Goal: Task Accomplishment & Management: Manage account settings

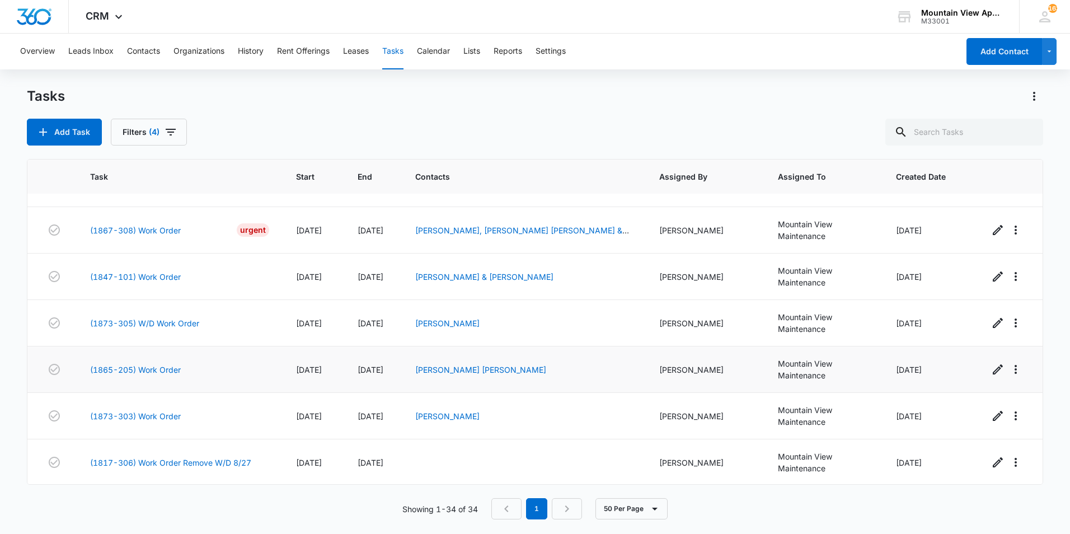
scroll to position [193, 0]
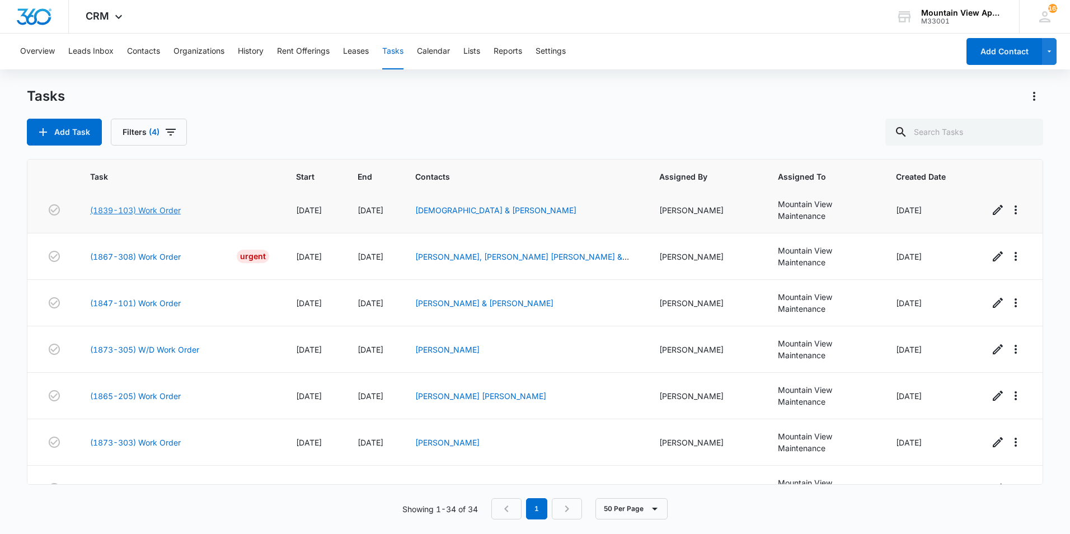
click at [160, 212] on link "(1839-103) Work Order" at bounding box center [135, 210] width 91 height 12
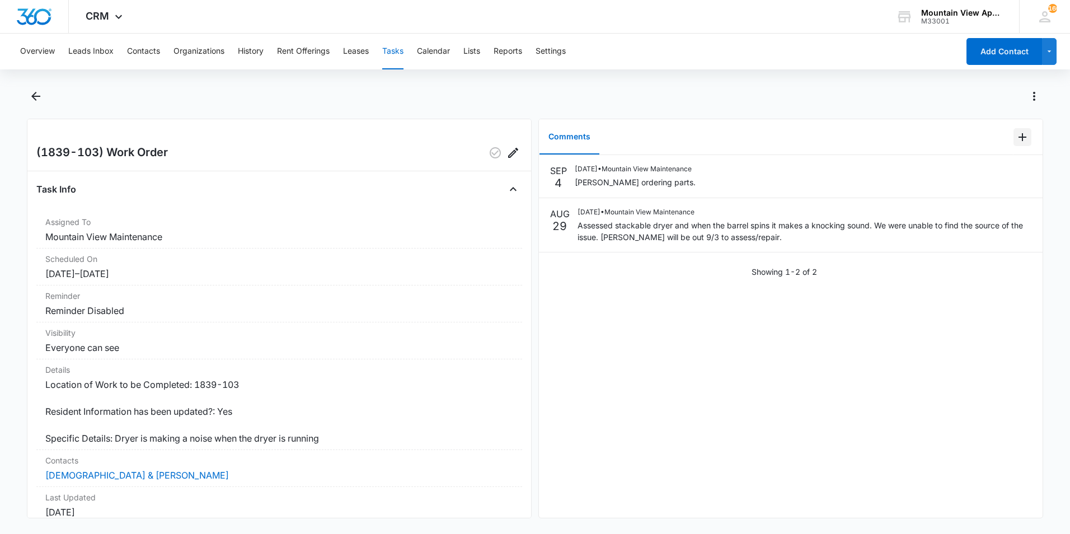
click at [1017, 139] on icon "Add Comment" at bounding box center [1022, 136] width 13 height 13
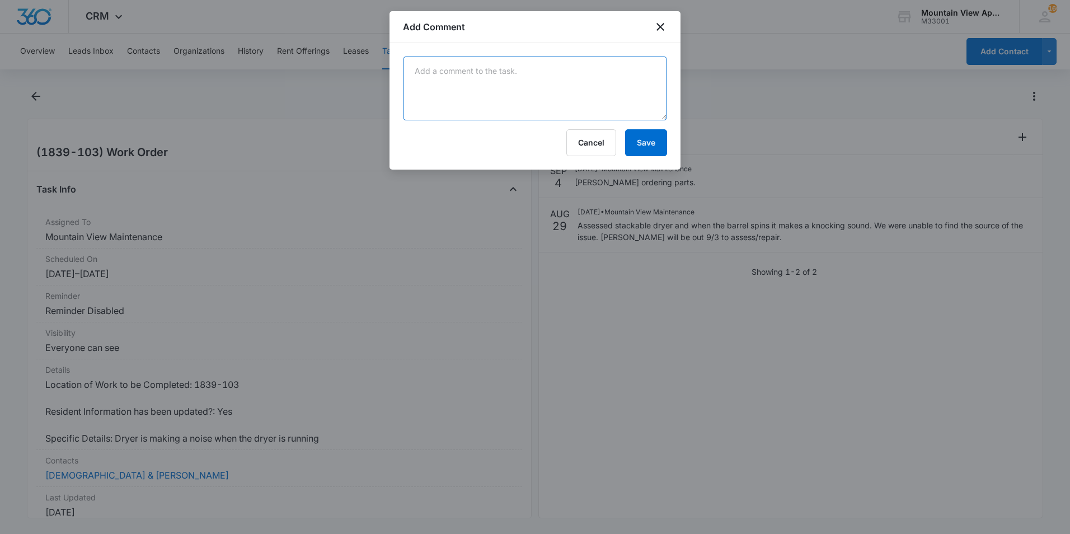
click at [472, 73] on textarea at bounding box center [535, 89] width 264 height 64
type textarea "Manwieler repaired today all wraped up."
drag, startPoint x: 637, startPoint y: 149, endPoint x: 638, endPoint y: 142, distance: 6.7
click at [638, 147] on button "Save" at bounding box center [646, 142] width 42 height 27
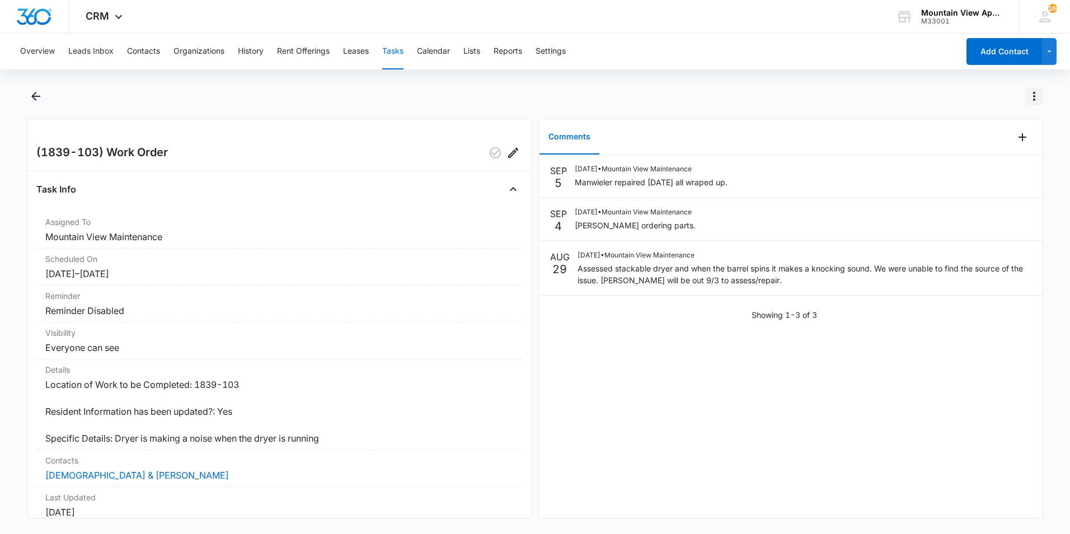
click at [1034, 93] on icon "Actions" at bounding box center [1034, 96] width 2 height 9
click at [993, 144] on div "Mark Complete" at bounding box center [987, 144] width 57 height 8
click at [34, 95] on icon "Back" at bounding box center [35, 96] width 13 height 13
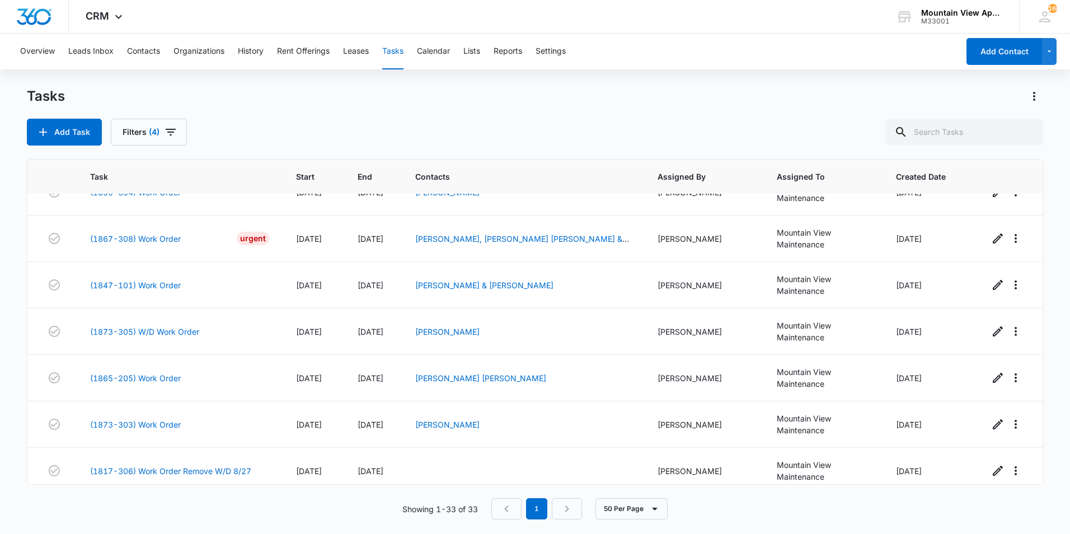
scroll to position [147, 0]
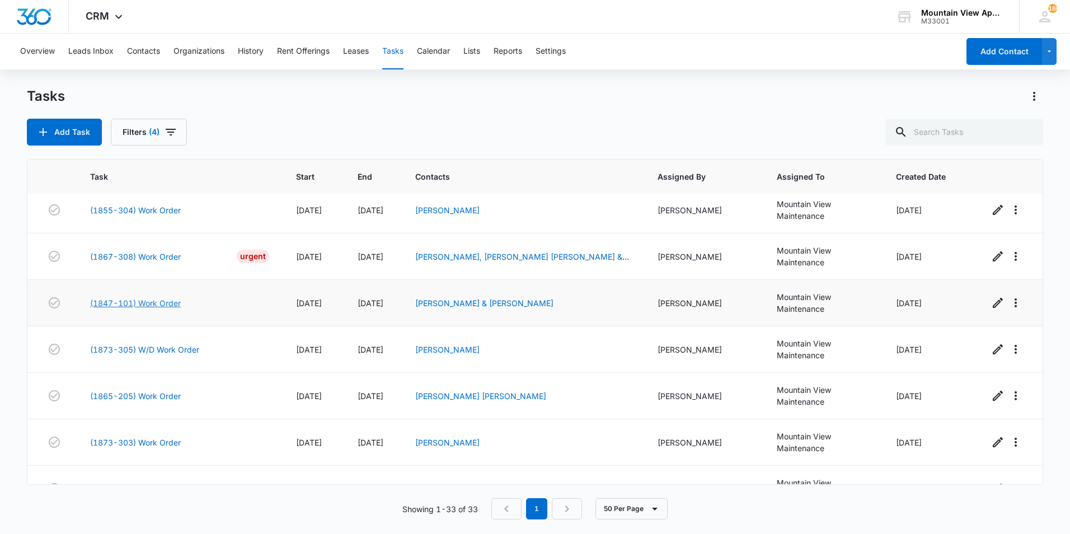
click at [174, 304] on link "(1847-101) Work Order" at bounding box center [135, 303] width 91 height 12
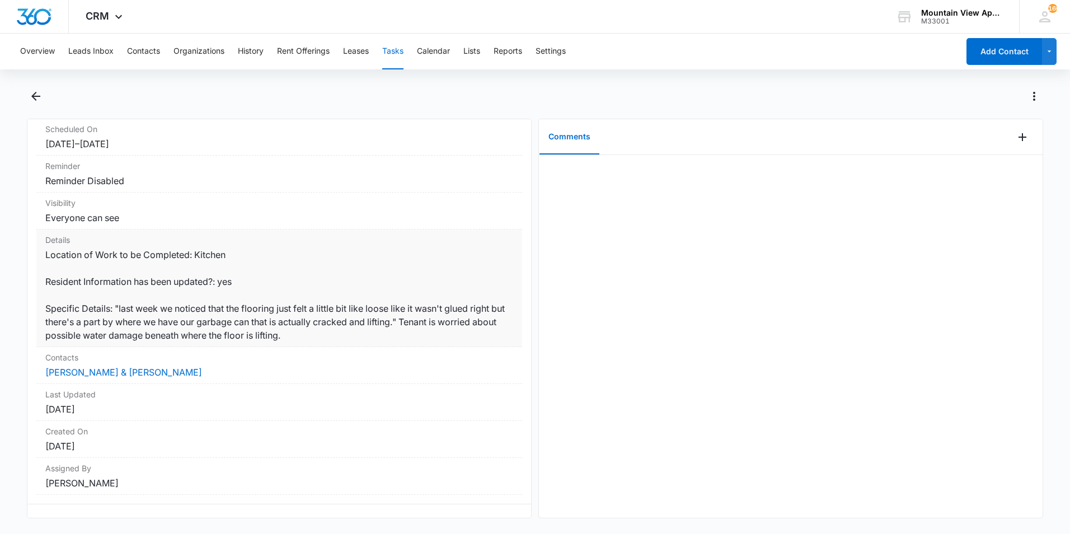
scroll to position [147, 0]
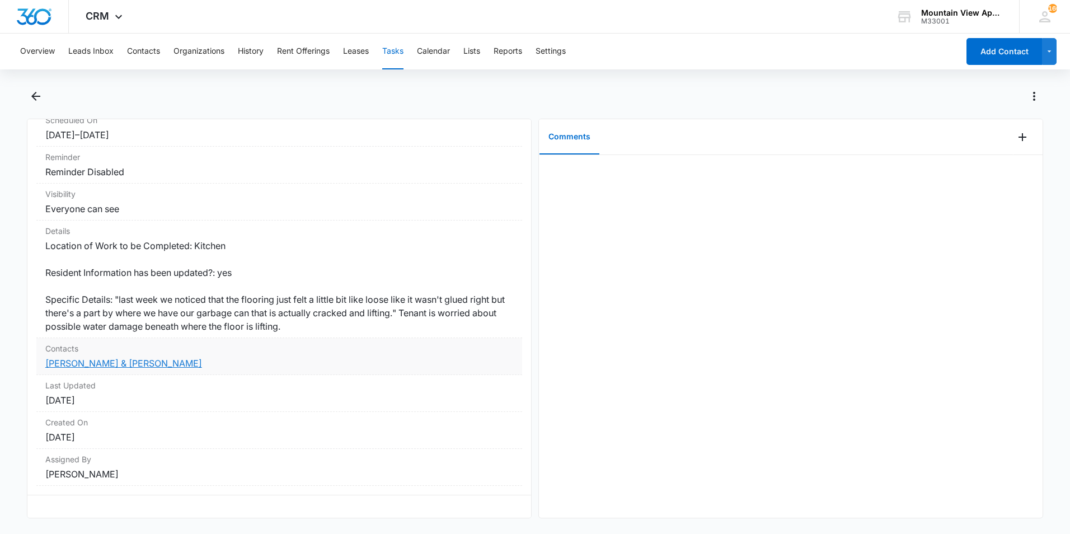
click at [109, 358] on link "[PERSON_NAME] & [PERSON_NAME]" at bounding box center [123, 363] width 157 height 11
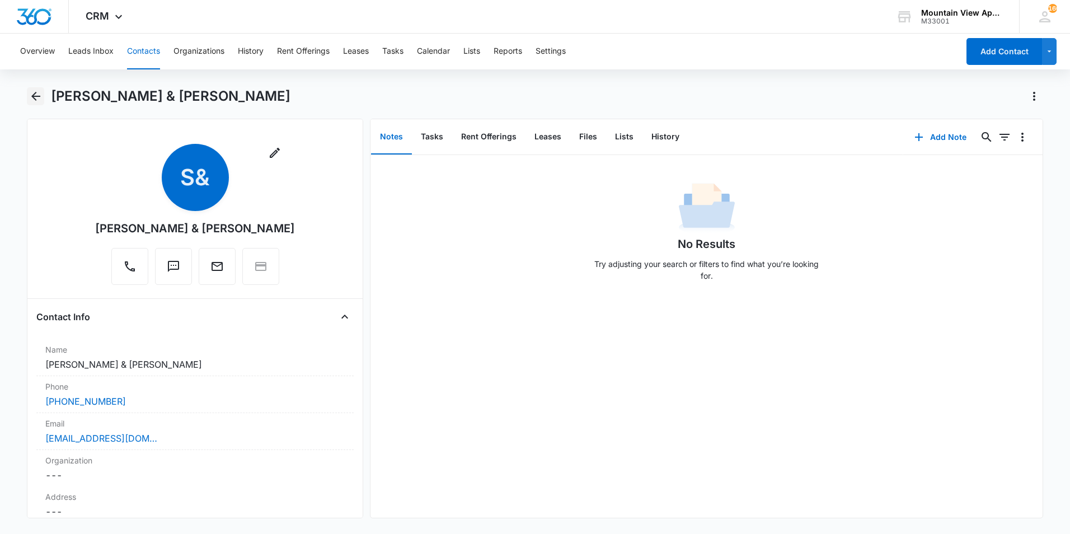
click at [31, 89] on button "Back" at bounding box center [35, 96] width 17 height 18
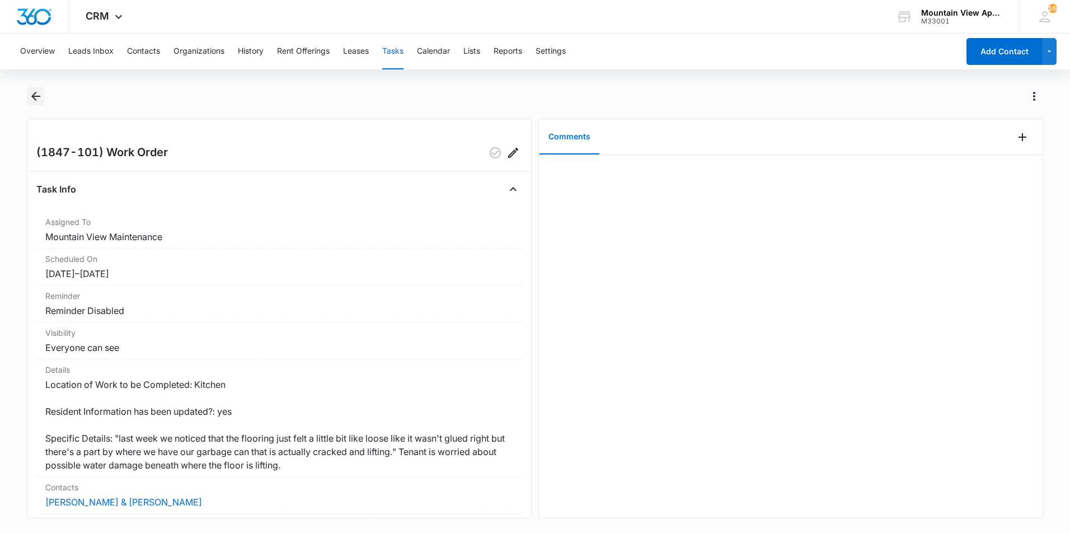
click at [31, 93] on icon "Back" at bounding box center [35, 96] width 13 height 13
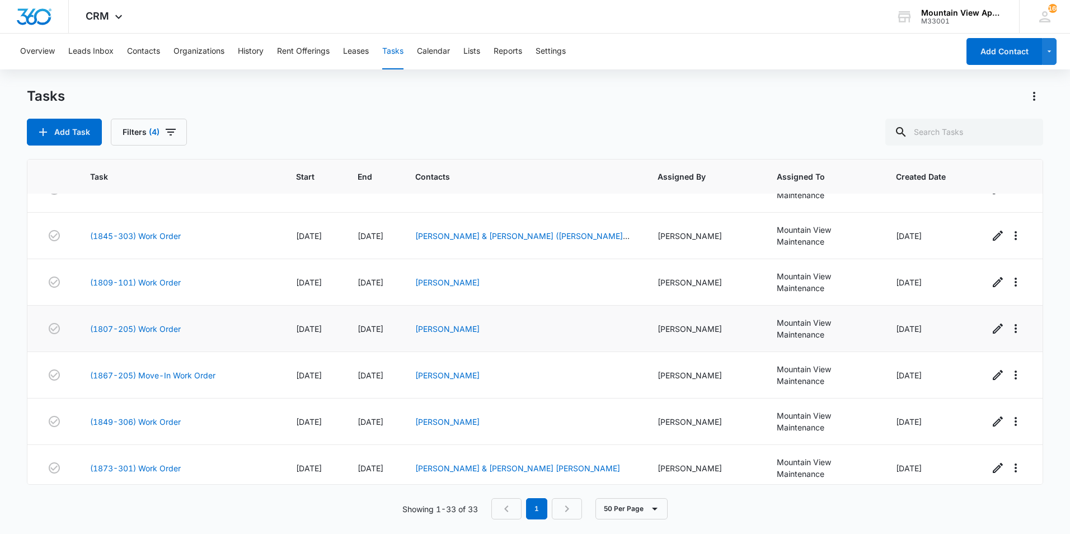
scroll to position [1266, 0]
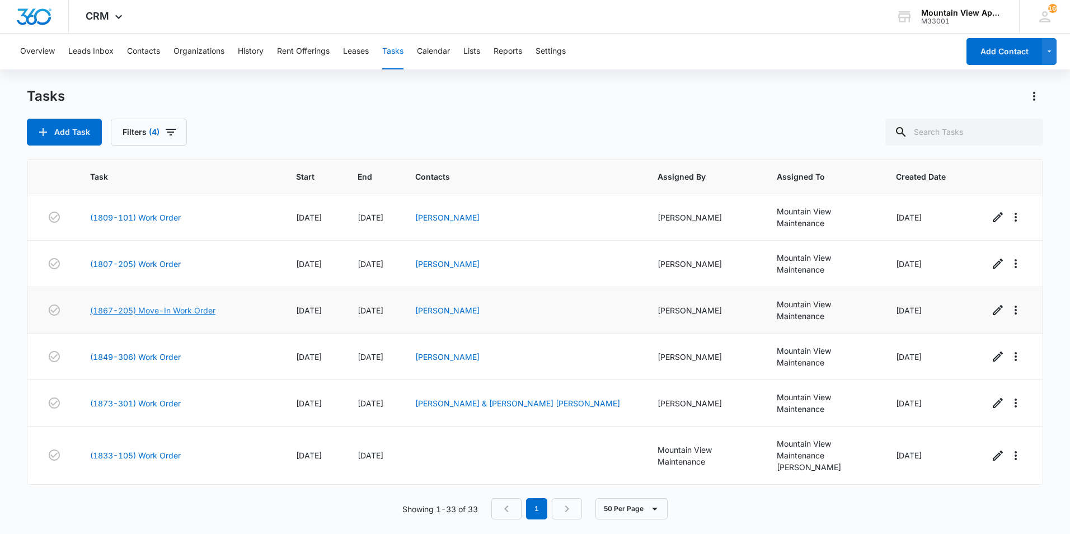
click at [140, 307] on link "(1867-205) Move-In Work Order" at bounding box center [152, 310] width 125 height 12
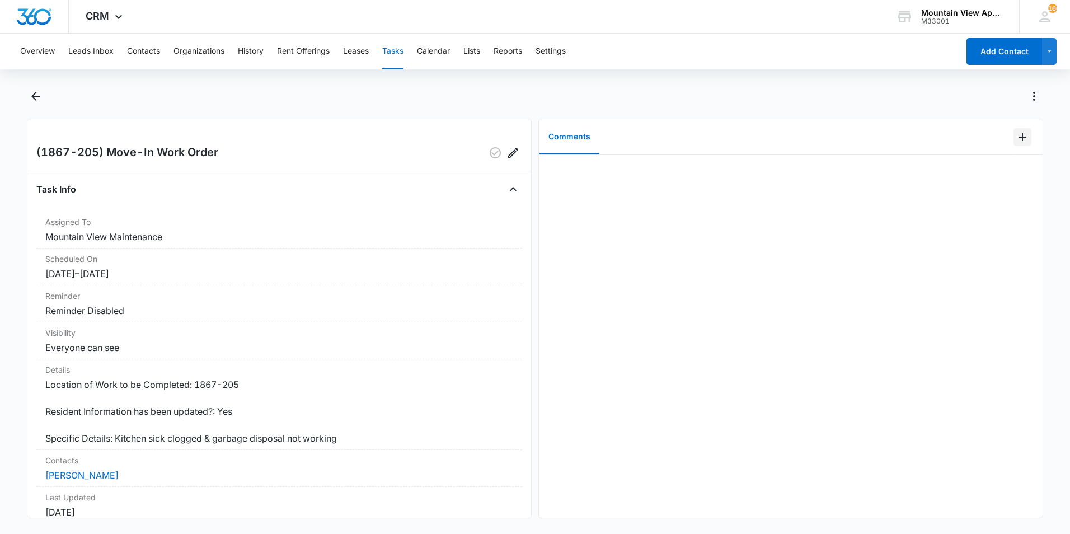
click at [1019, 137] on icon "Add Comment" at bounding box center [1023, 137] width 8 height 8
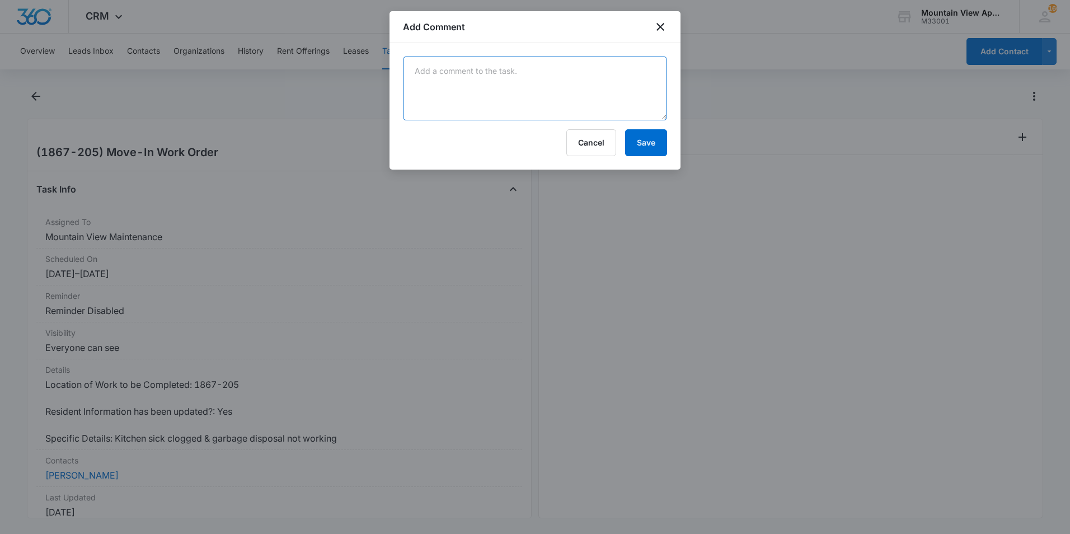
click at [535, 92] on textarea at bounding box center [535, 89] width 264 height 64
type textarea "Unclogged sink and fixed garbage disposal."
click at [638, 137] on button "Save" at bounding box center [646, 142] width 42 height 27
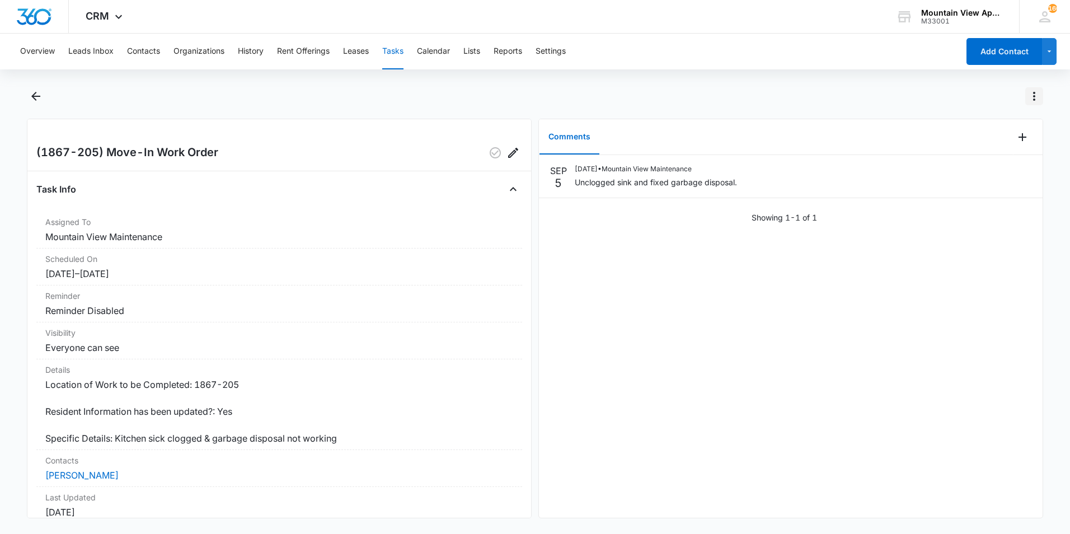
click at [1033, 96] on icon "Actions" at bounding box center [1034, 96] width 13 height 13
click at [997, 143] on div "Mark Complete" at bounding box center [987, 144] width 57 height 8
click at [36, 94] on icon "Back" at bounding box center [35, 96] width 13 height 13
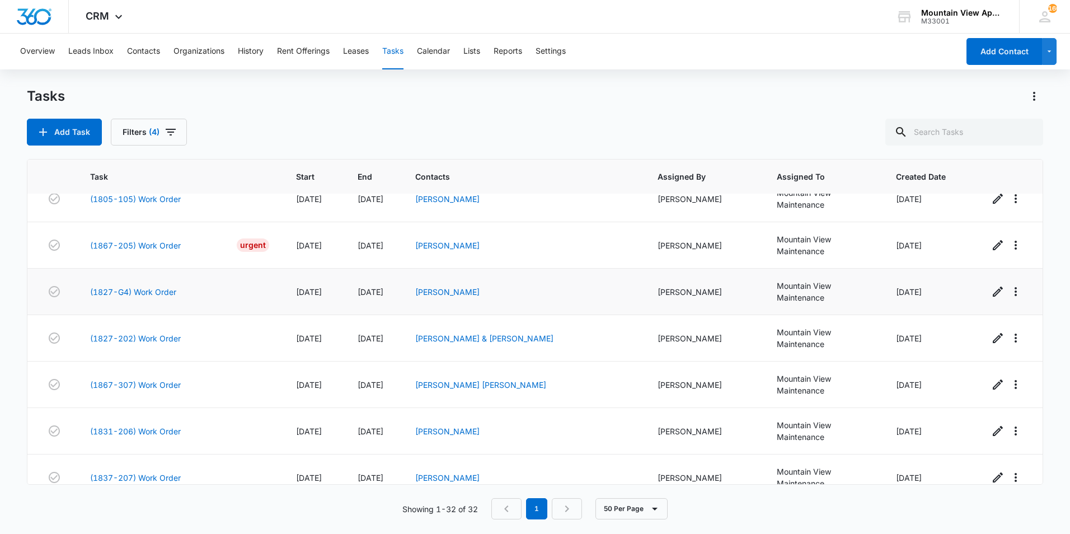
scroll to position [884, 0]
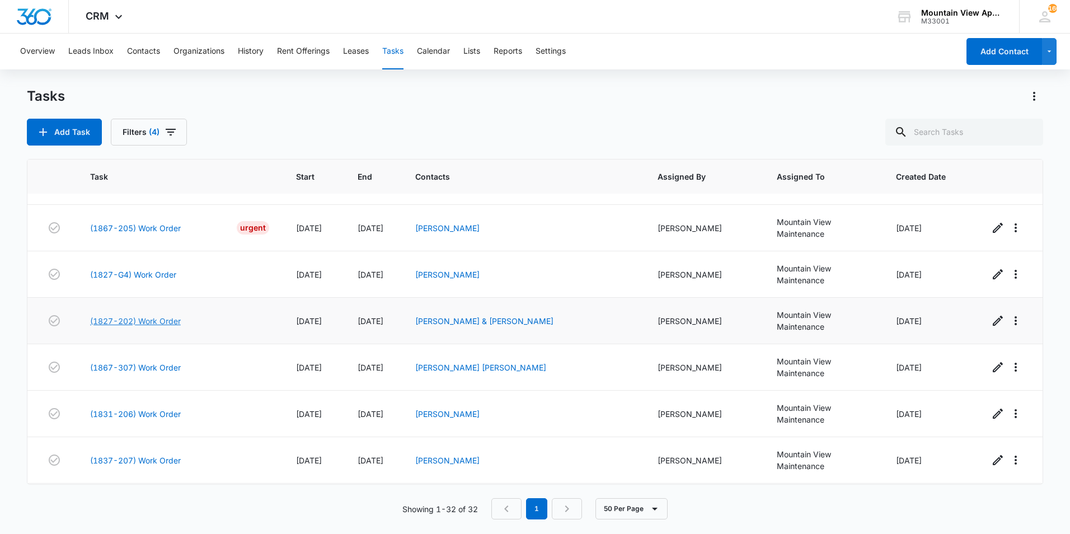
click at [173, 321] on link "(1827-202) Work Order" at bounding box center [135, 321] width 91 height 12
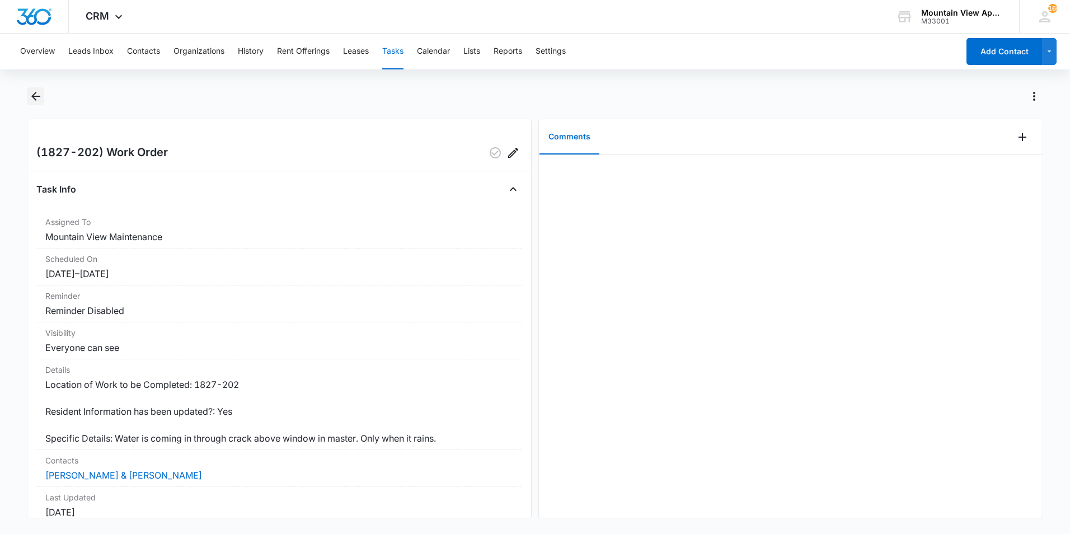
click at [39, 98] on icon "Back" at bounding box center [35, 96] width 13 height 13
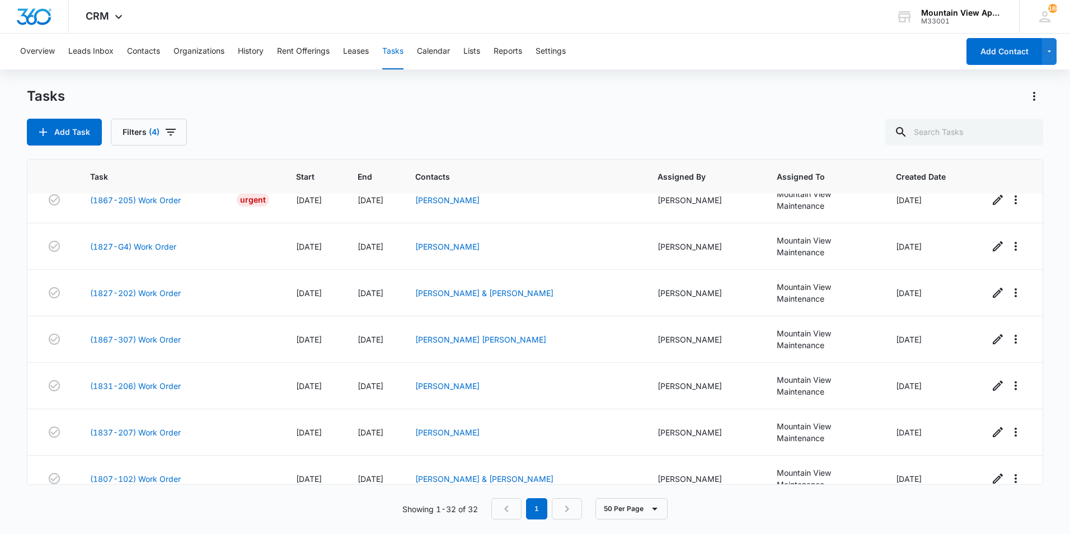
scroll to position [884, 0]
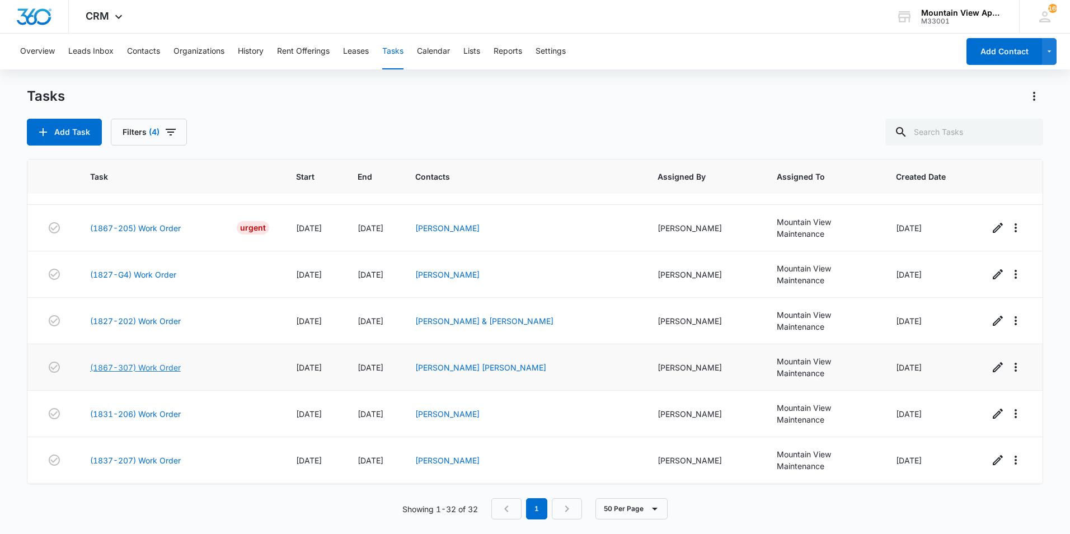
click at [174, 368] on link "(1867-307) Work Order" at bounding box center [135, 368] width 91 height 12
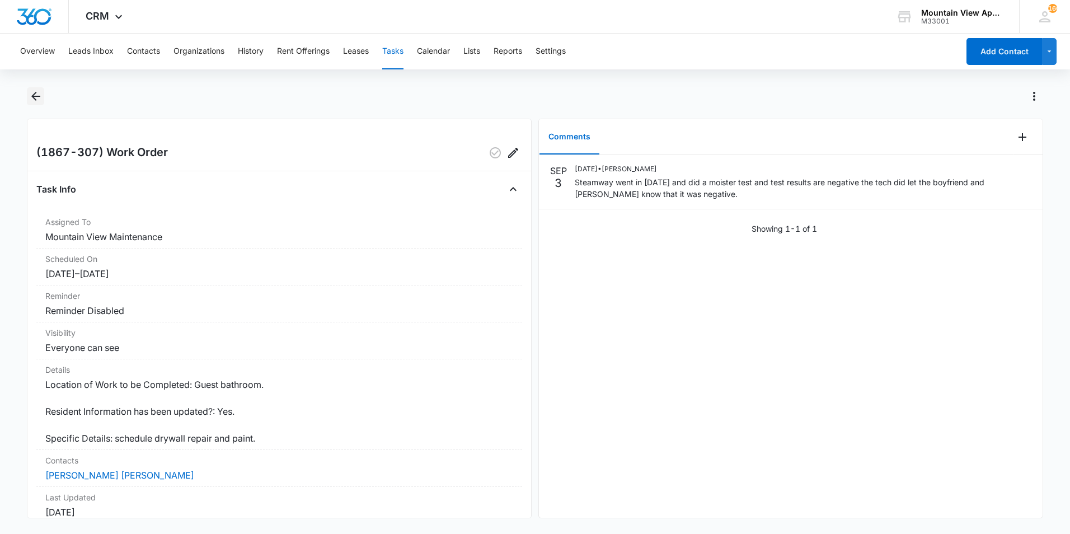
click at [35, 95] on icon "Back" at bounding box center [35, 96] width 13 height 13
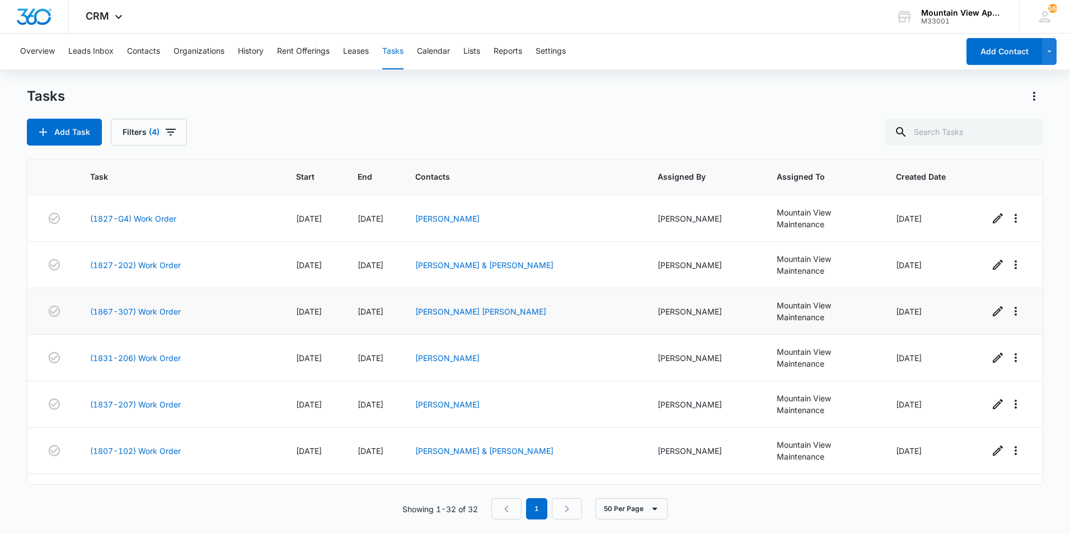
scroll to position [996, 0]
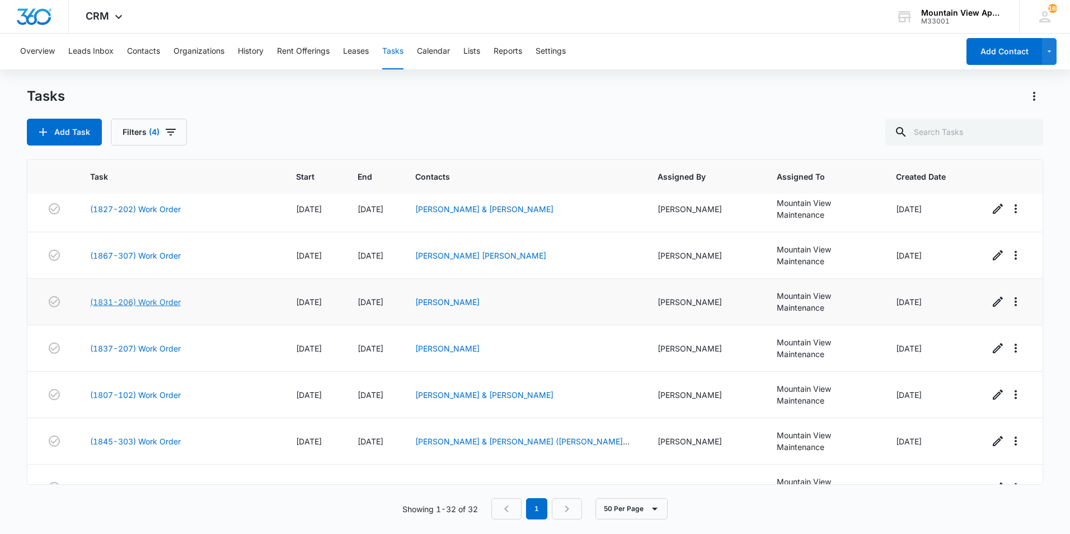
click at [158, 301] on link "(1831-206) Work Order" at bounding box center [135, 302] width 91 height 12
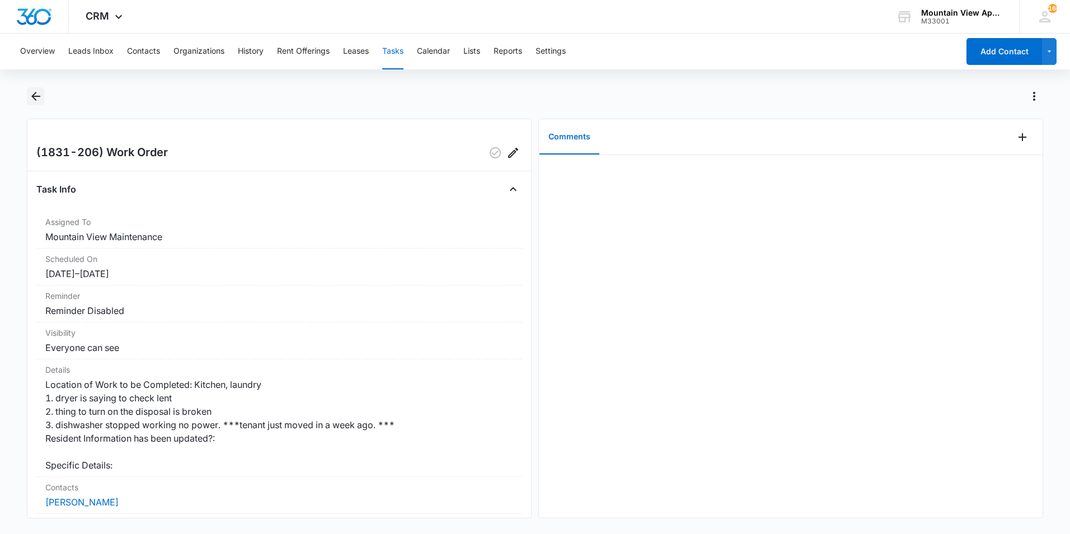
click at [38, 95] on icon "Back" at bounding box center [35, 96] width 13 height 13
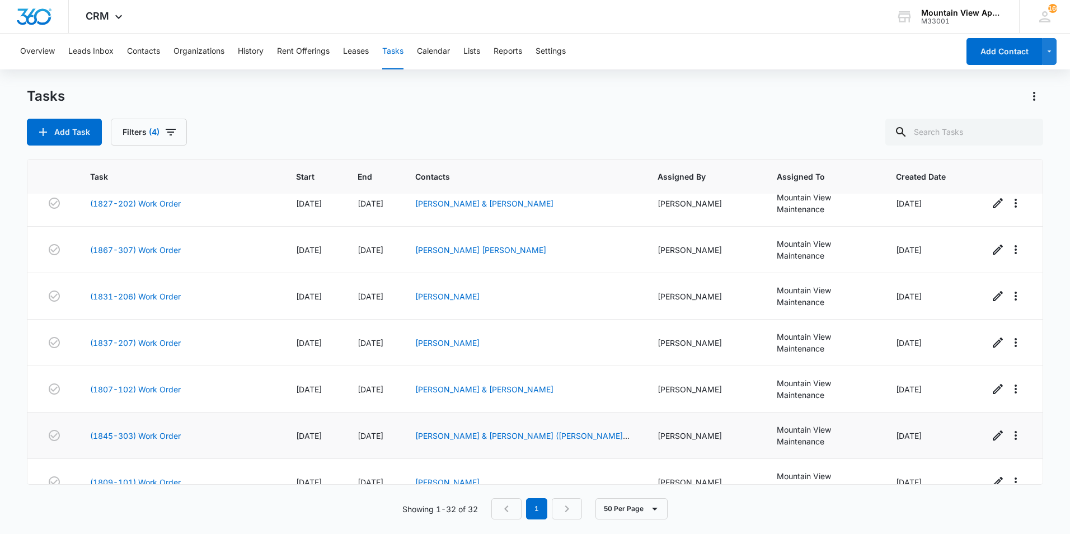
scroll to position [996, 0]
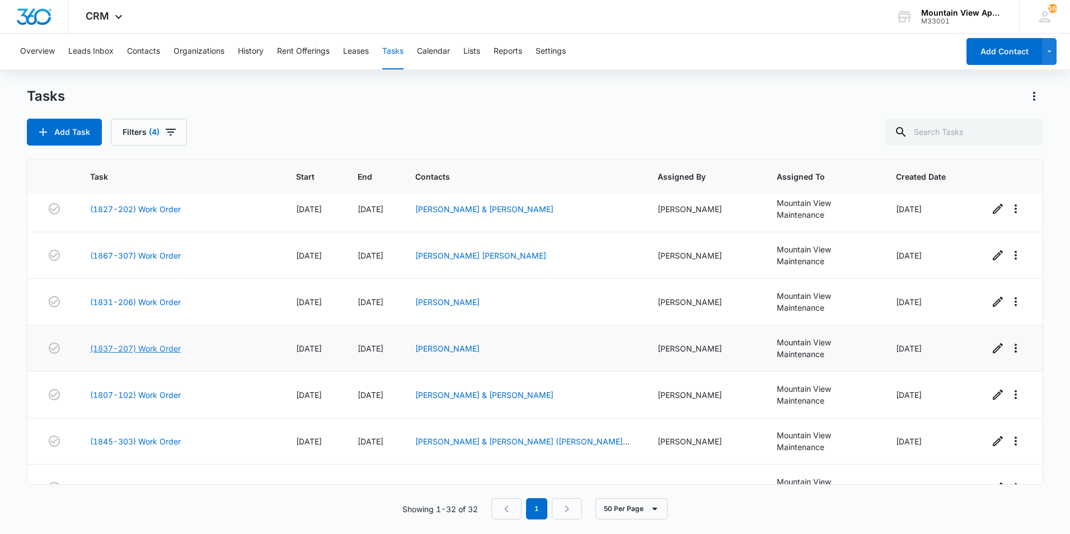
click at [153, 348] on link "(1837-207) Work Order" at bounding box center [135, 349] width 91 height 12
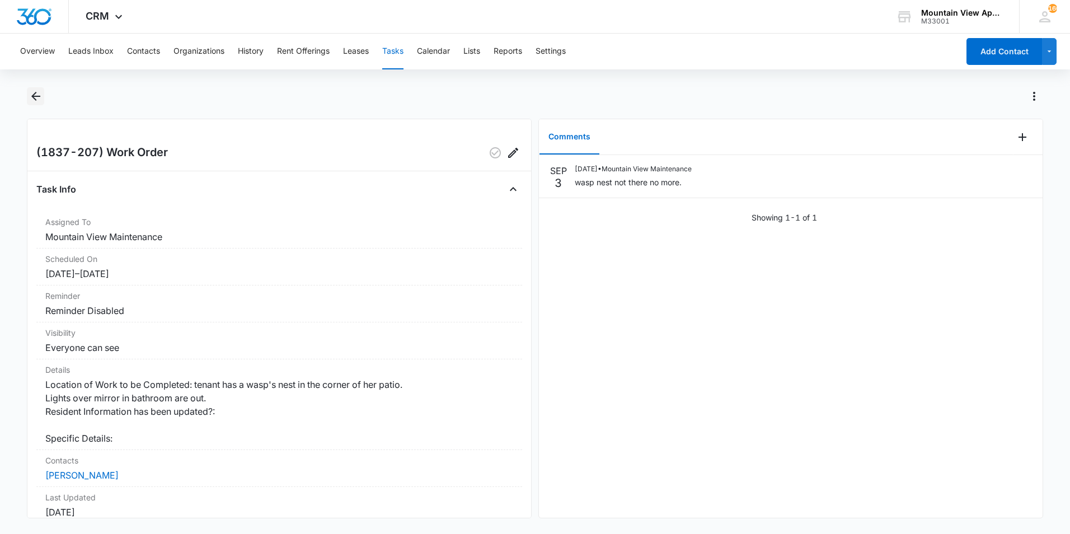
click at [36, 95] on icon "Back" at bounding box center [35, 96] width 13 height 13
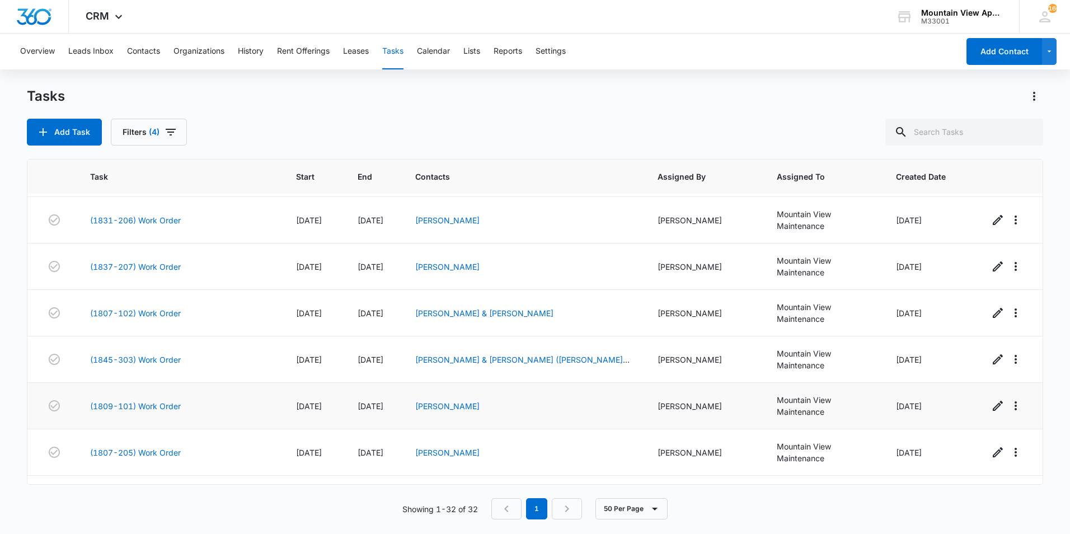
scroll to position [1052, 0]
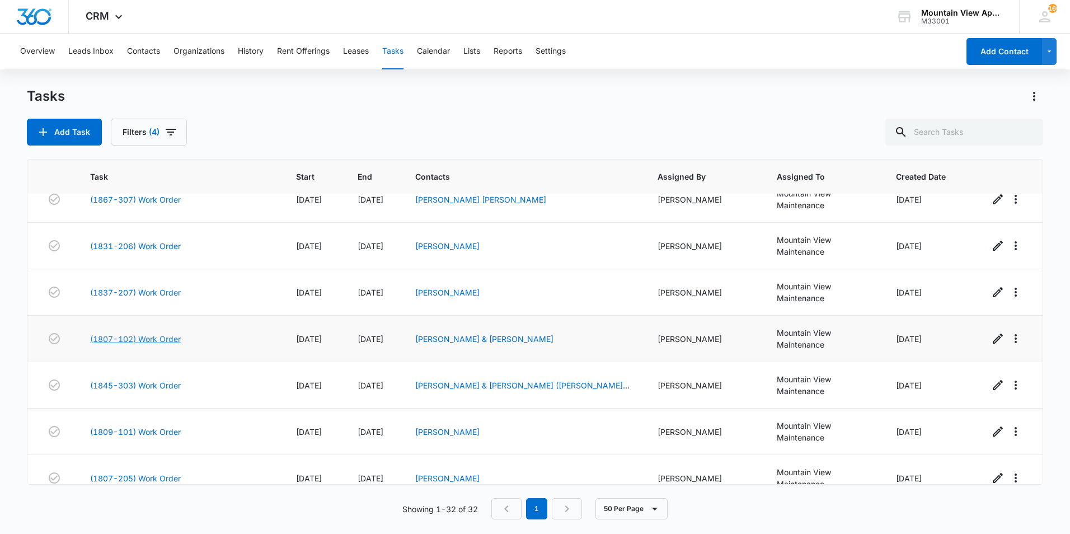
click at [151, 338] on link "(1807-102) Work Order" at bounding box center [135, 339] width 91 height 12
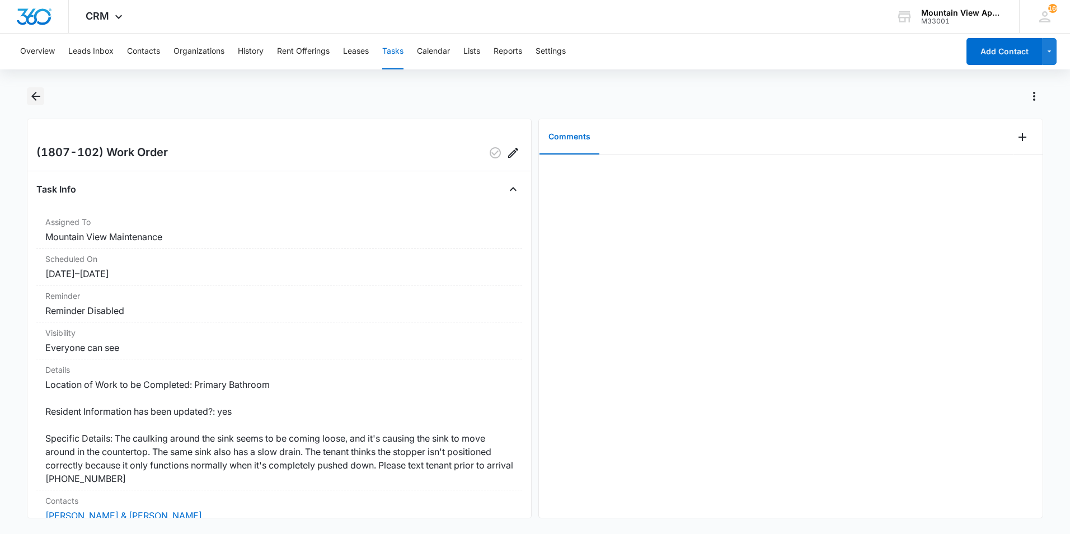
click at [36, 99] on icon "Back" at bounding box center [35, 96] width 13 height 13
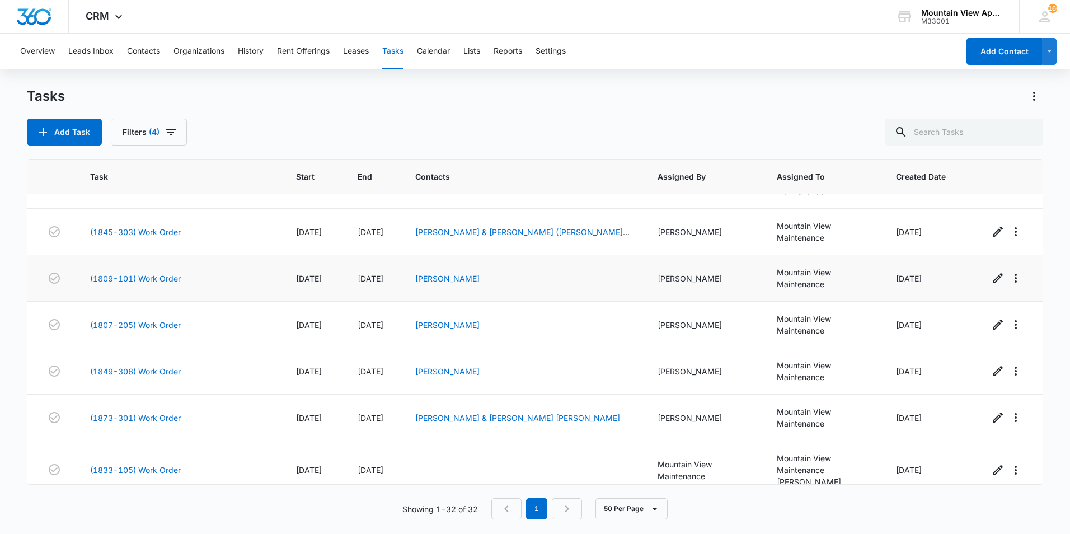
scroll to position [1164, 0]
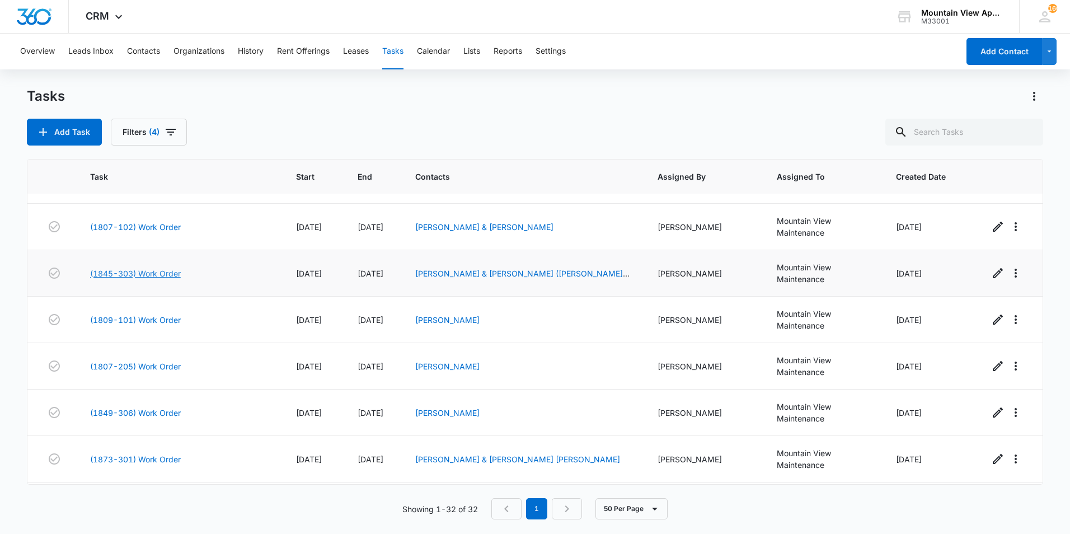
click at [168, 276] on link "(1845-303) Work Order" at bounding box center [135, 274] width 91 height 12
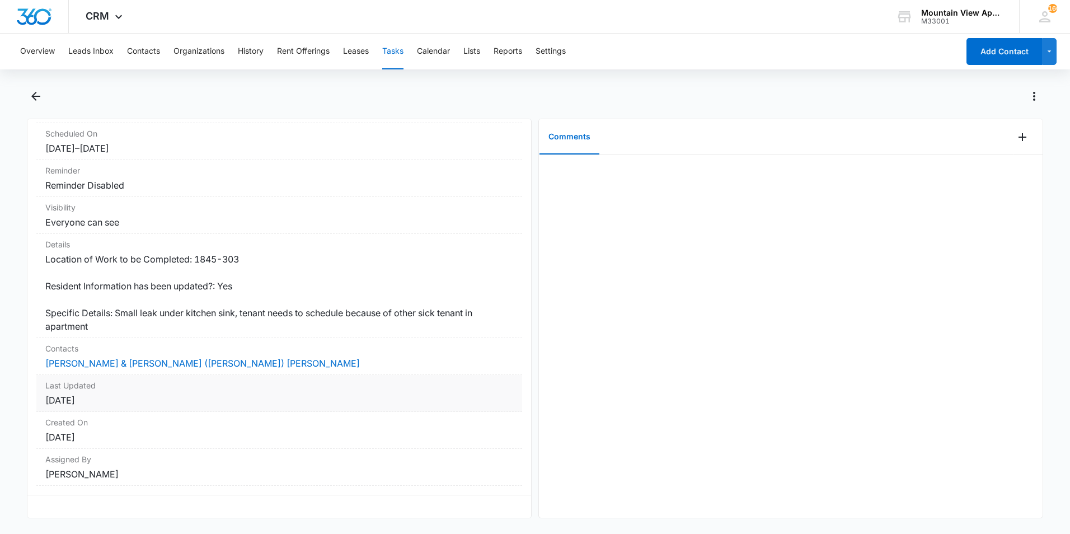
scroll to position [134, 0]
click at [133, 358] on link "[PERSON_NAME] & [PERSON_NAME] ([PERSON_NAME]) [PERSON_NAME]" at bounding box center [202, 363] width 315 height 11
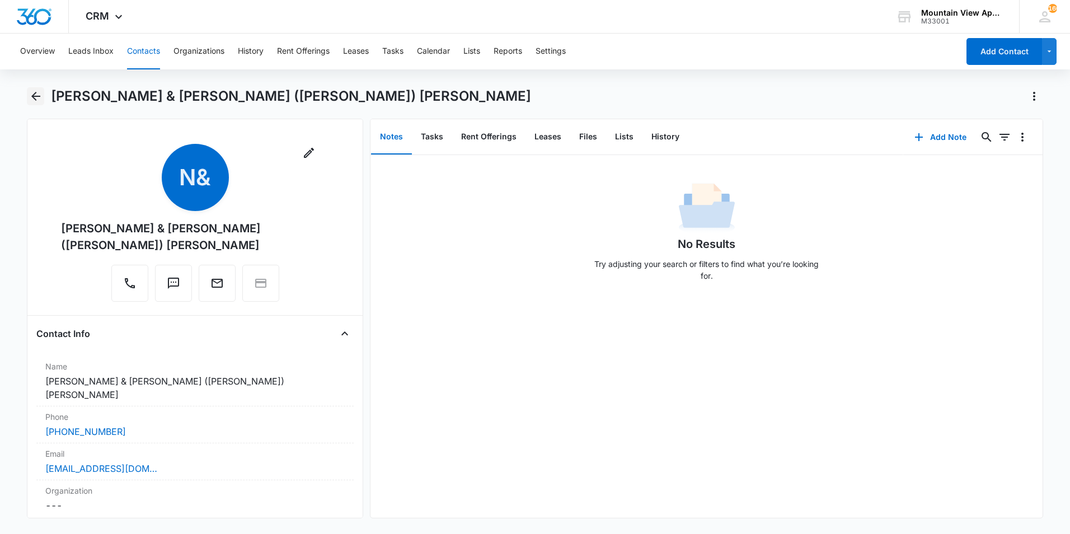
click at [35, 94] on icon "Back" at bounding box center [35, 96] width 13 height 13
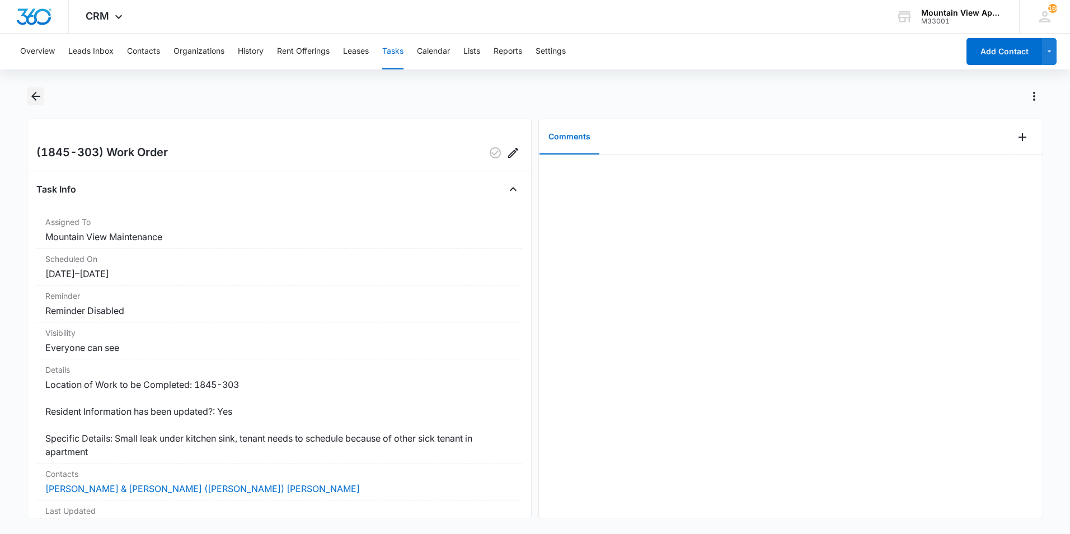
click at [35, 95] on icon "Back" at bounding box center [35, 96] width 13 height 13
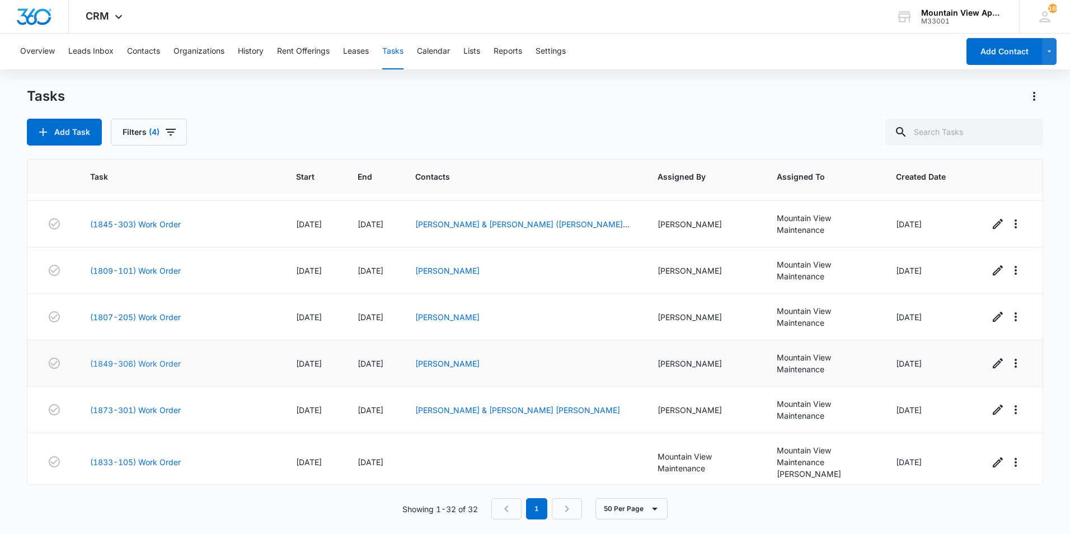
scroll to position [1220, 0]
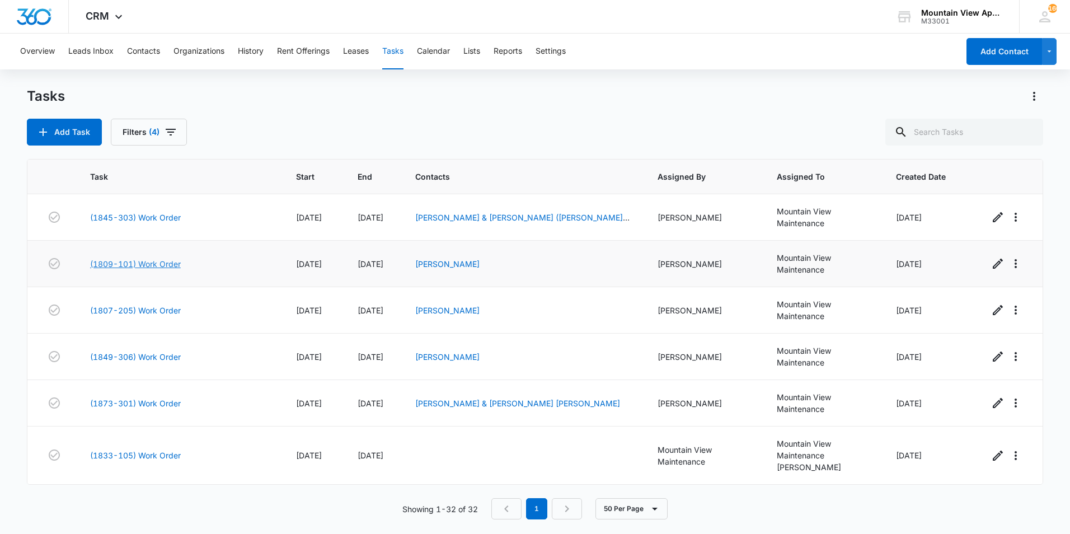
click at [165, 265] on link "(1809-101) Work Order" at bounding box center [135, 264] width 91 height 12
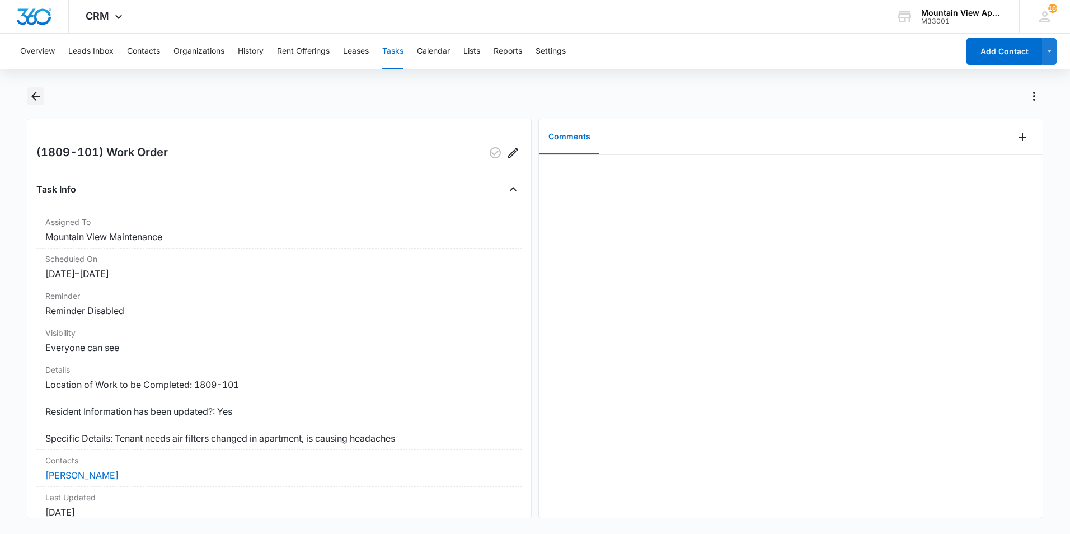
click at [33, 97] on icon "Back" at bounding box center [35, 96] width 13 height 13
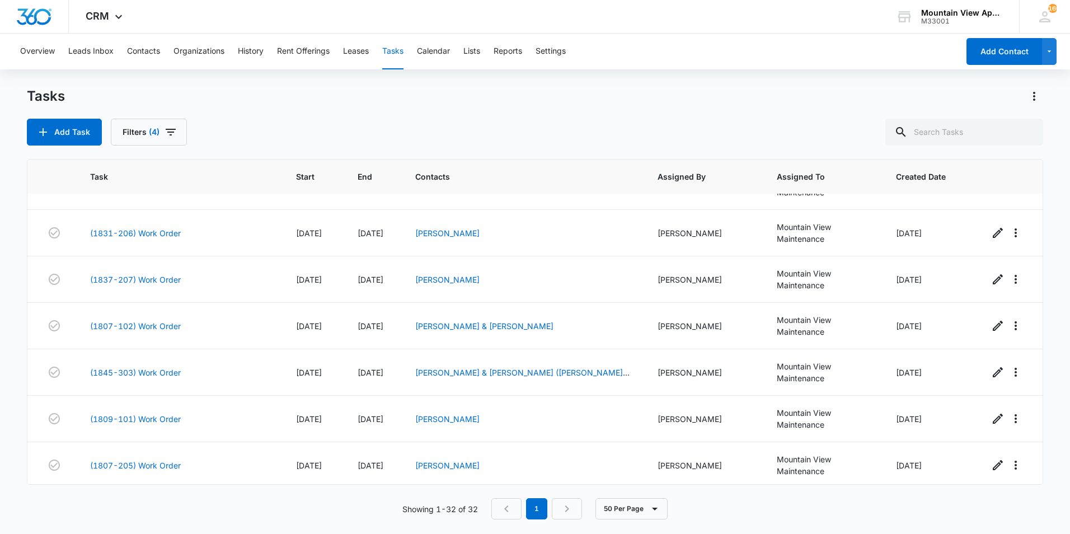
scroll to position [1220, 0]
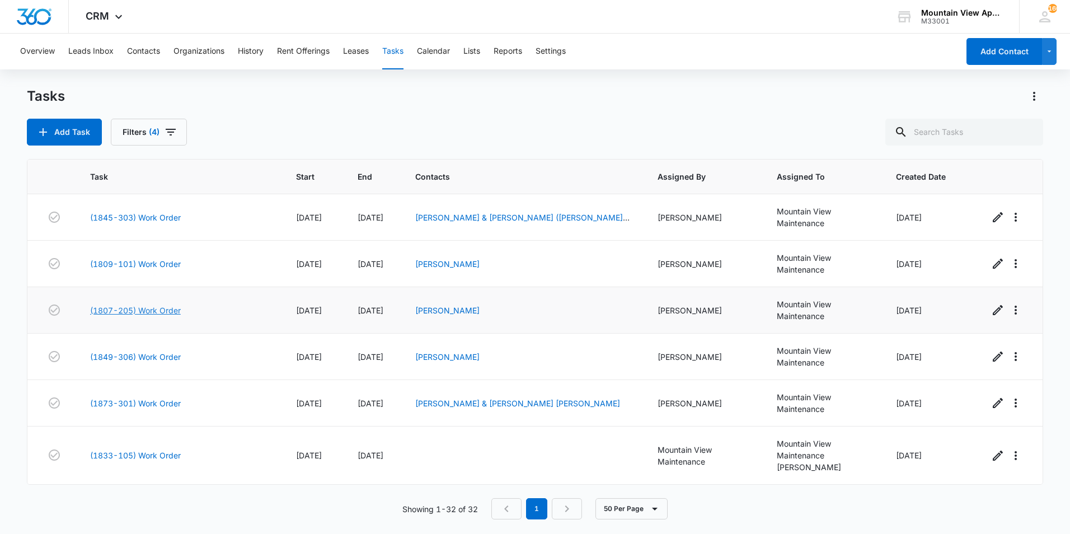
click at [158, 310] on link "(1807-205) Work Order" at bounding box center [135, 310] width 91 height 12
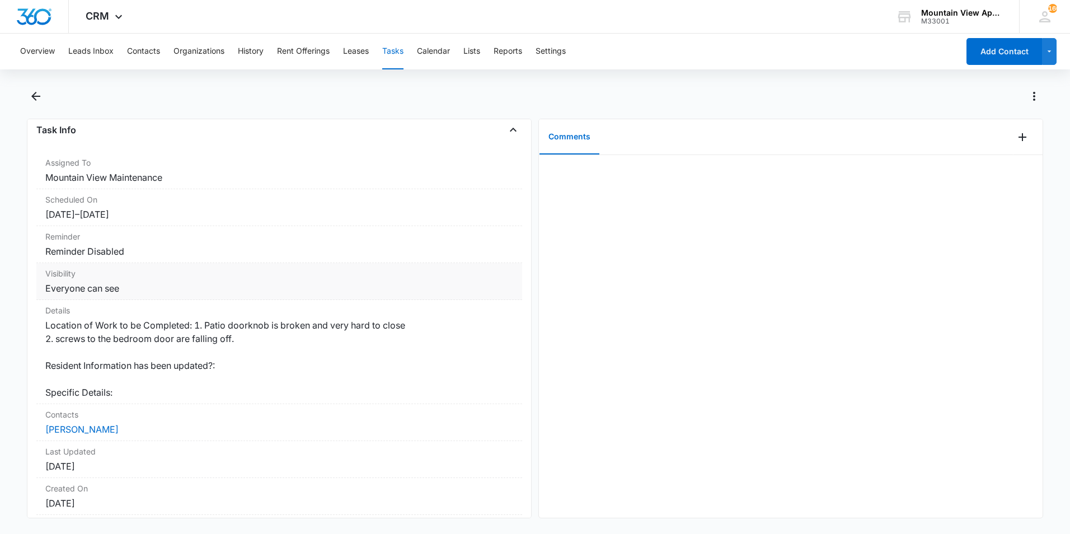
scroll to position [22, 0]
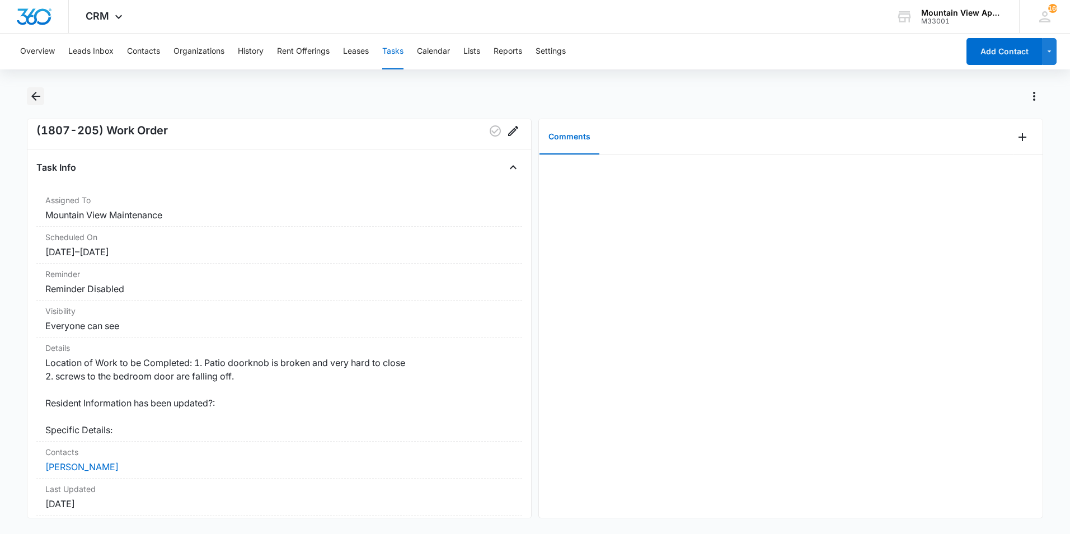
click at [39, 93] on icon "Back" at bounding box center [35, 96] width 13 height 13
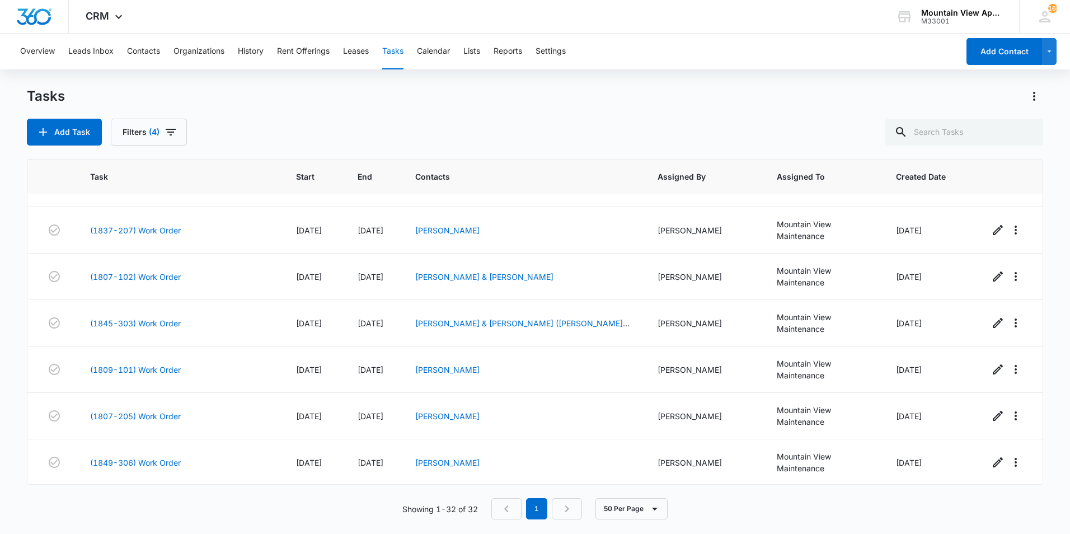
scroll to position [1220, 0]
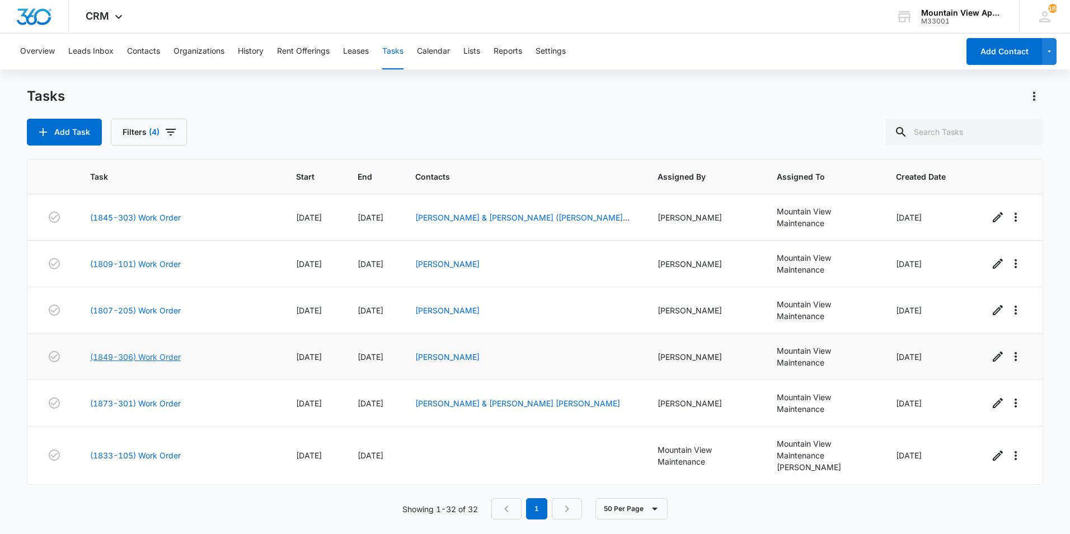
click at [165, 357] on link "(1849-306) Work Order" at bounding box center [135, 357] width 91 height 12
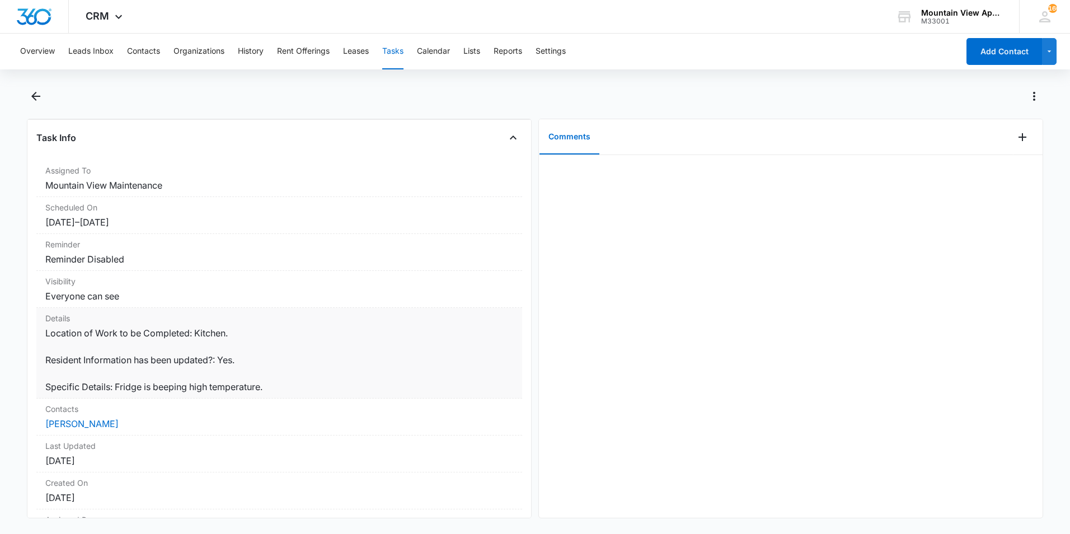
scroll to position [120, 0]
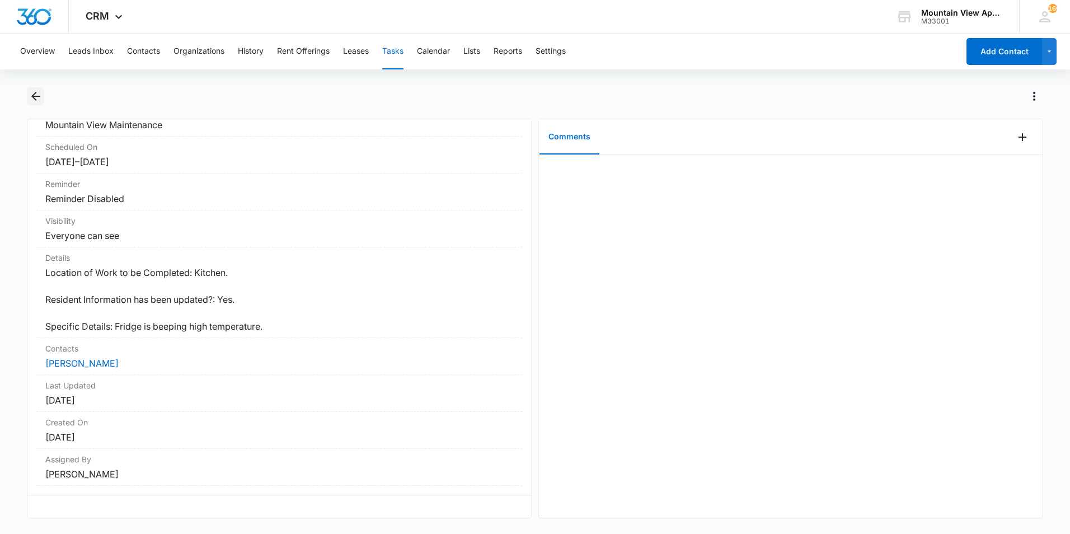
click at [38, 91] on icon "Back" at bounding box center [35, 96] width 13 height 13
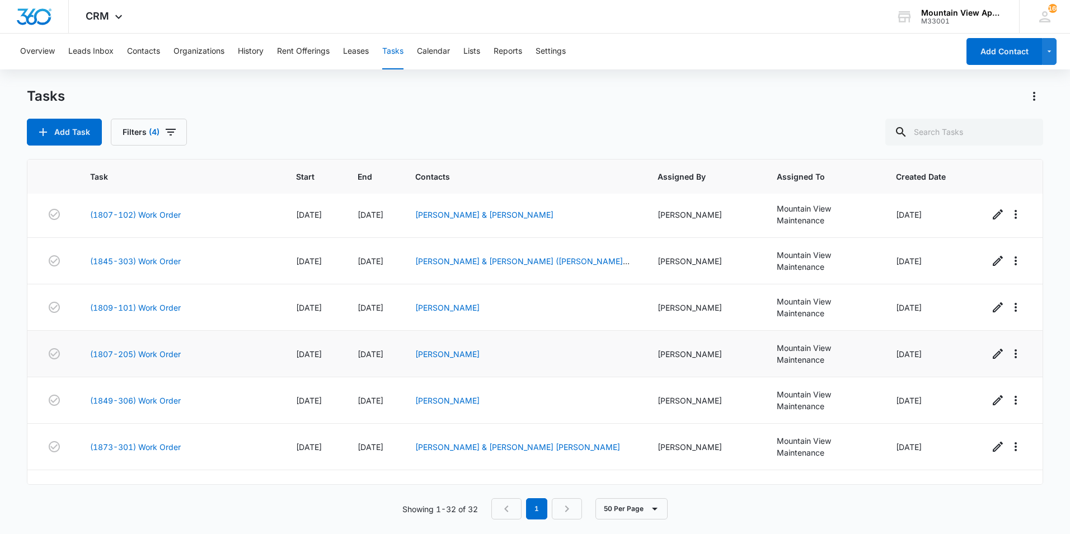
scroll to position [1220, 0]
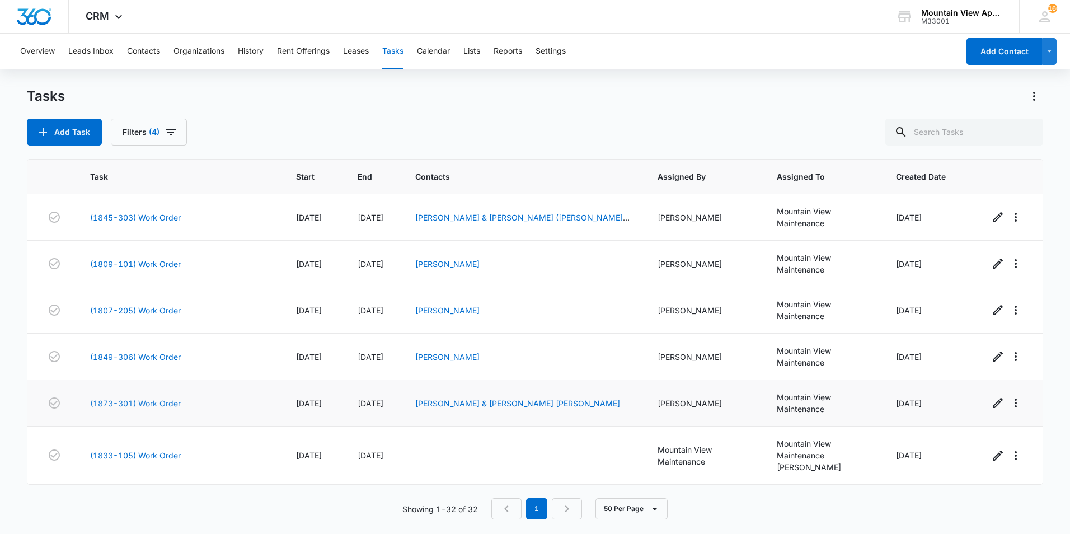
click at [134, 404] on link "(1873-301) Work Order" at bounding box center [135, 403] width 91 height 12
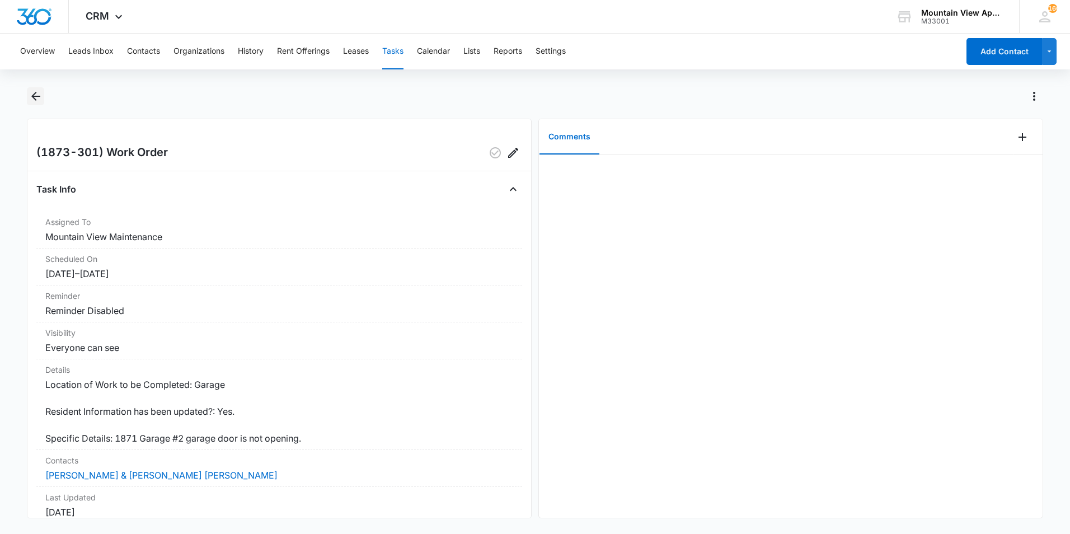
click at [39, 94] on icon "Back" at bounding box center [35, 96] width 13 height 13
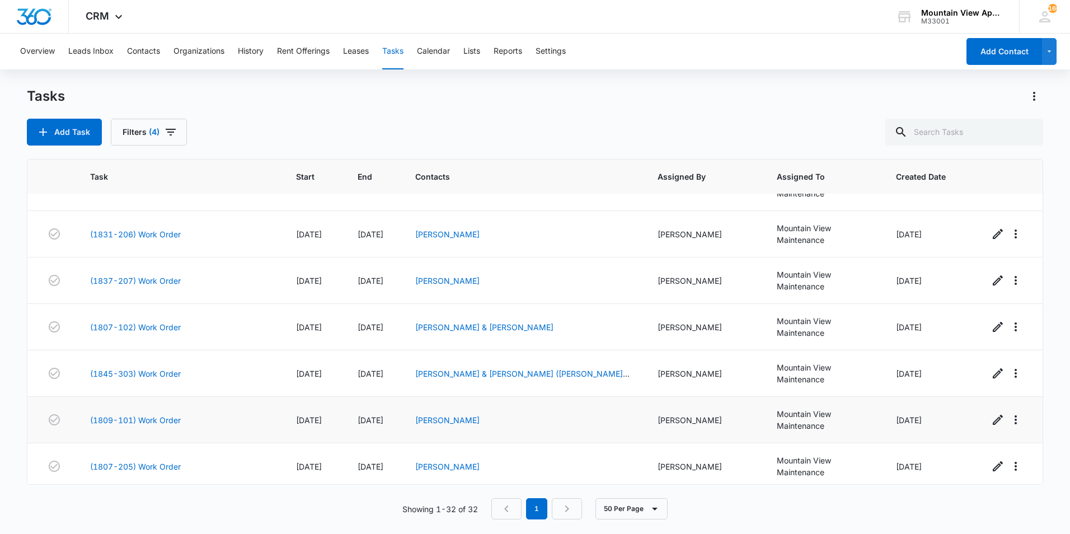
scroll to position [1220, 0]
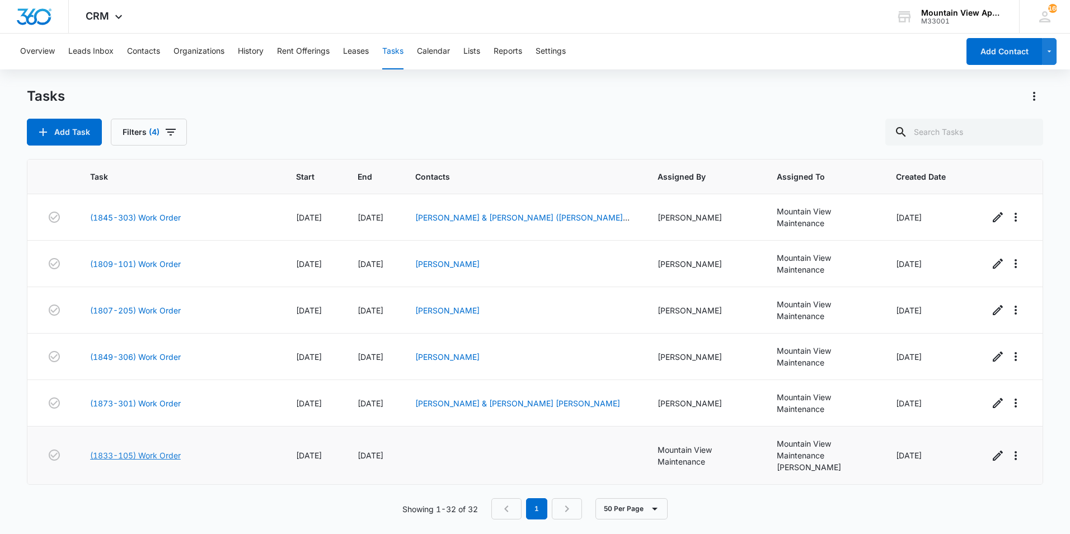
click at [173, 458] on link "(1833-105) Work Order" at bounding box center [135, 455] width 91 height 12
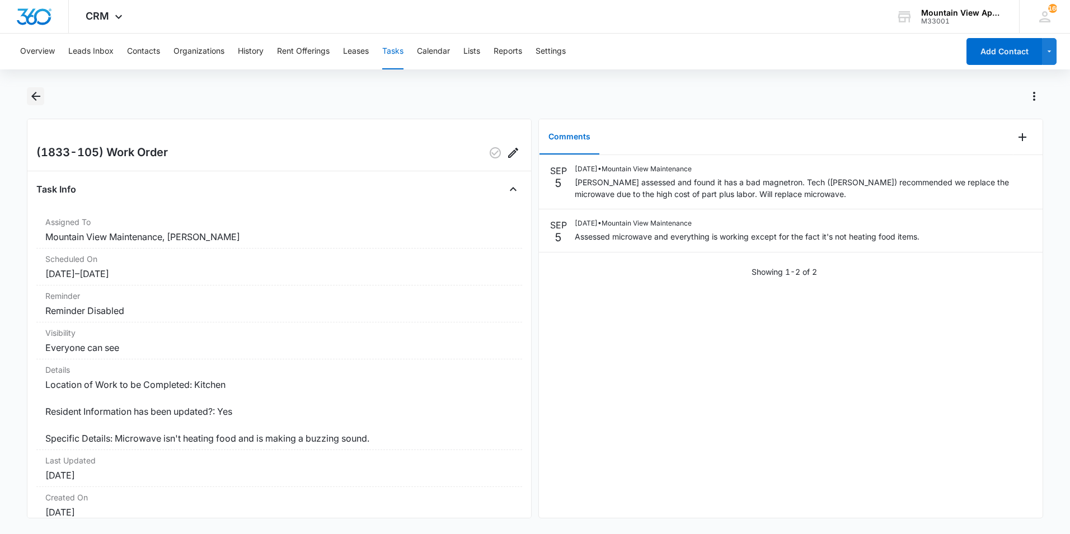
click at [36, 97] on icon "Back" at bounding box center [35, 96] width 9 height 9
